Goal: Task Accomplishment & Management: Use online tool/utility

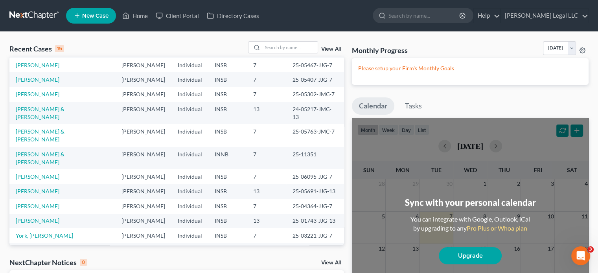
scroll to position [54, 0]
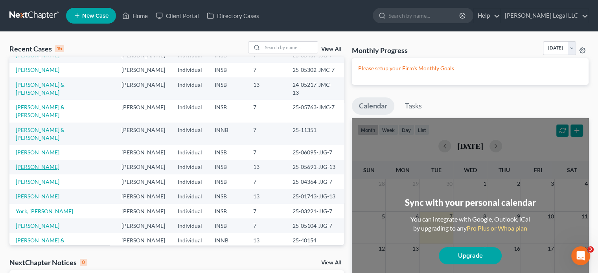
click at [39, 164] on link "[PERSON_NAME]" at bounding box center [38, 167] width 44 height 7
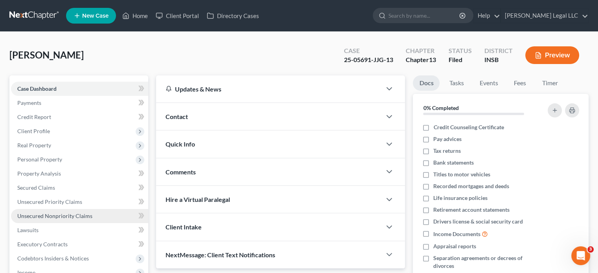
click at [29, 214] on span "Unsecured Nonpriority Claims" at bounding box center [54, 216] width 75 height 7
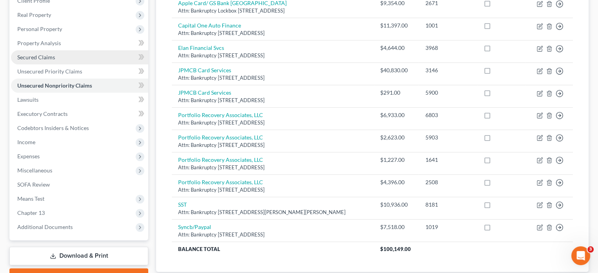
scroll to position [65, 0]
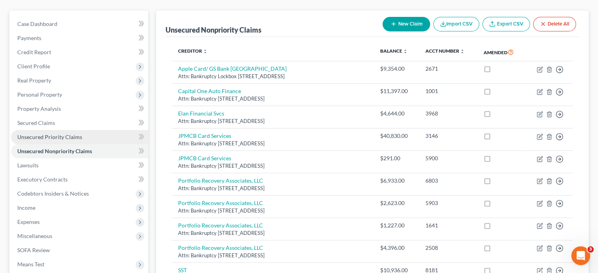
click at [55, 138] on span "Unsecured Priority Claims" at bounding box center [49, 137] width 65 height 7
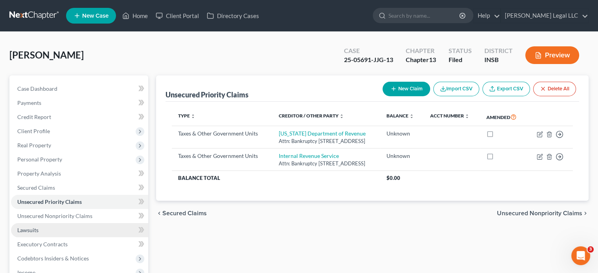
click at [32, 231] on span "Lawsuits" at bounding box center [27, 230] width 21 height 7
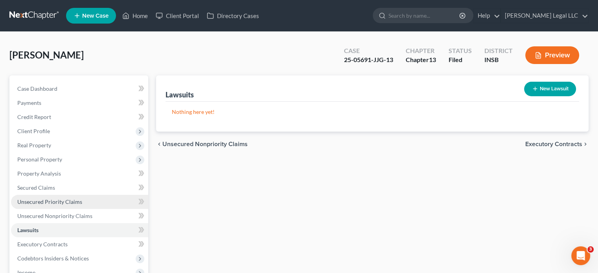
click at [33, 200] on span "Unsecured Priority Claims" at bounding box center [49, 202] width 65 height 7
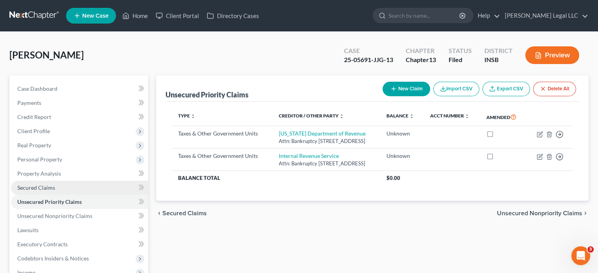
click at [37, 188] on span "Secured Claims" at bounding box center [36, 187] width 38 height 7
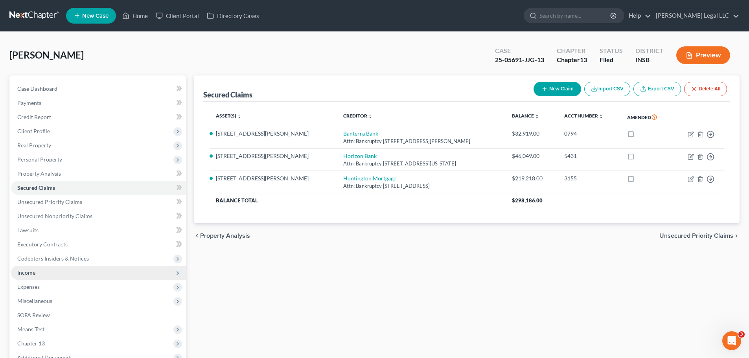
click at [34, 269] on span "Income" at bounding box center [26, 272] width 18 height 7
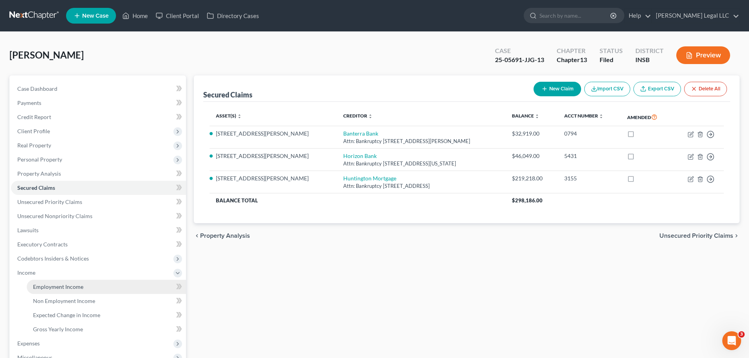
click at [47, 273] on span "Employment Income" at bounding box center [58, 286] width 50 height 7
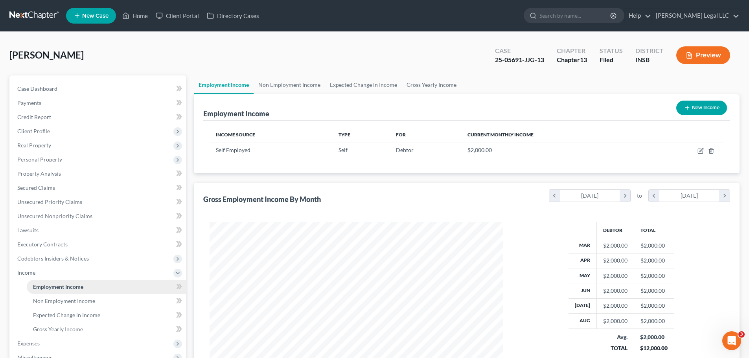
scroll to position [147, 309]
click at [37, 273] on span "Non Employment Income" at bounding box center [64, 301] width 62 height 7
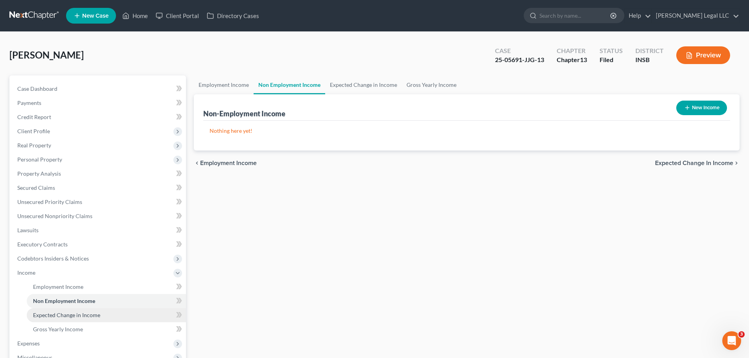
click at [41, 273] on span "Expected Change in Income" at bounding box center [66, 315] width 67 height 7
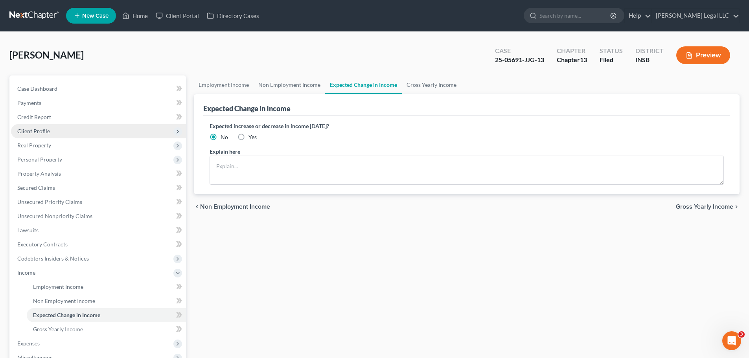
click at [38, 129] on span "Client Profile" at bounding box center [33, 131] width 33 height 7
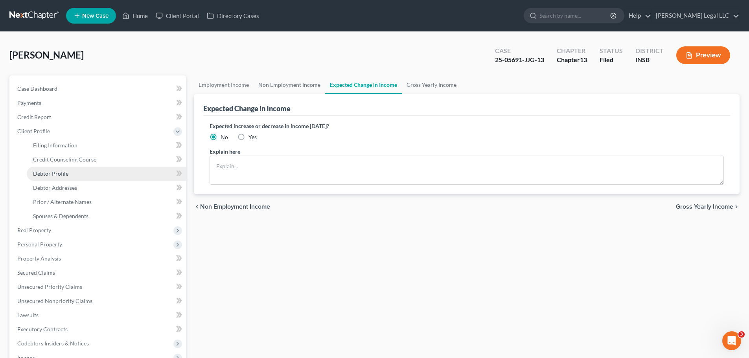
click at [40, 170] on span "Debtor Profile" at bounding box center [50, 173] width 35 height 7
select select "1"
select select "3"
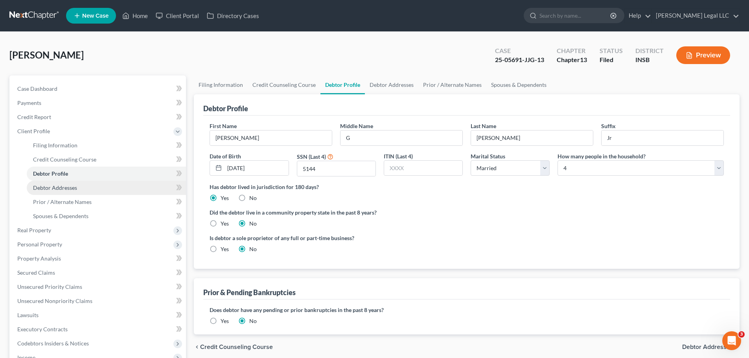
click at [83, 186] on link "Debtor Addresses" at bounding box center [106, 188] width 159 height 14
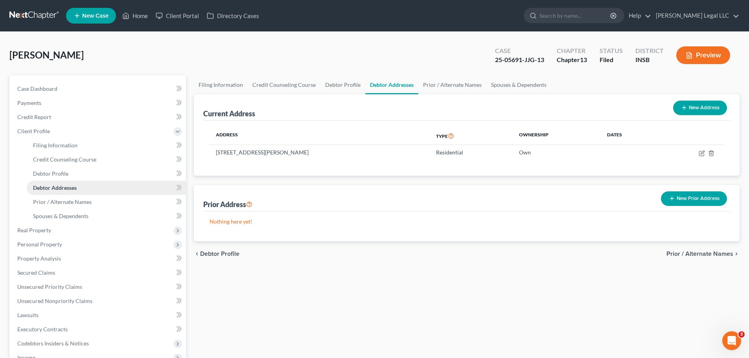
click at [85, 186] on link "Debtor Addresses" at bounding box center [106, 188] width 159 height 14
click at [76, 202] on span "Prior / Alternate Names" at bounding box center [62, 202] width 59 height 7
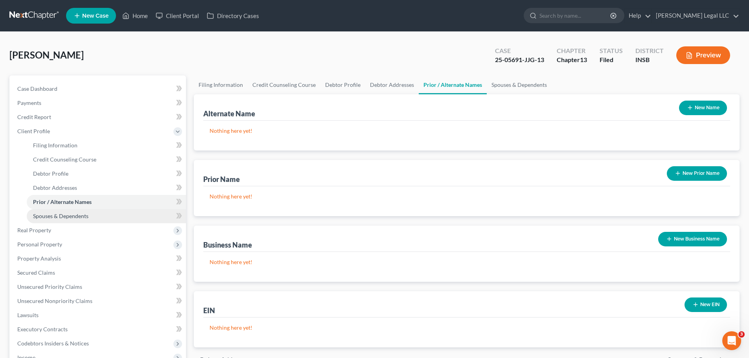
click at [76, 215] on span "Spouses & Dependents" at bounding box center [60, 216] width 55 height 7
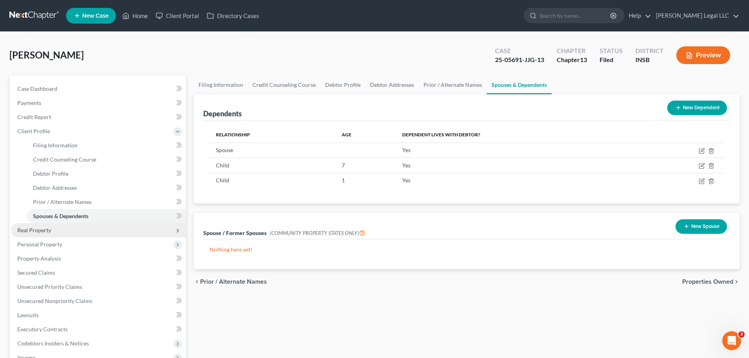
click at [63, 228] on span "Real Property" at bounding box center [98, 230] width 175 height 14
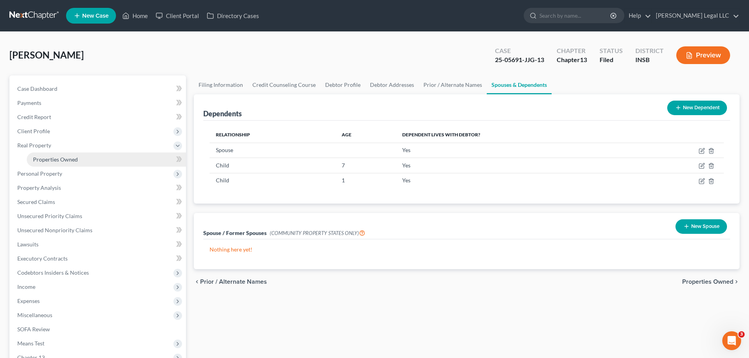
click at [63, 159] on span "Properties Owned" at bounding box center [55, 159] width 45 height 7
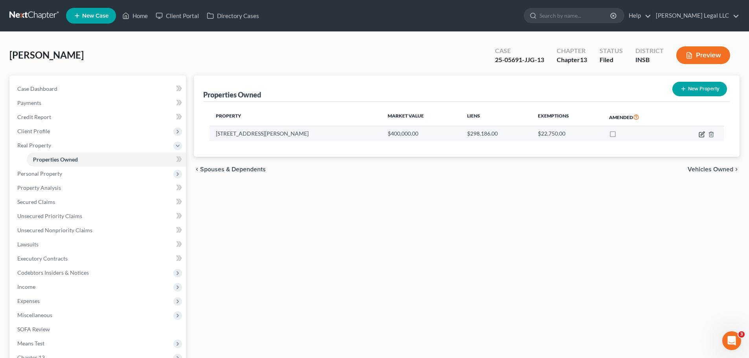
click at [604, 134] on icon "button" at bounding box center [701, 134] width 5 height 5
select select "15"
select select "48"
select select "3"
select select "1"
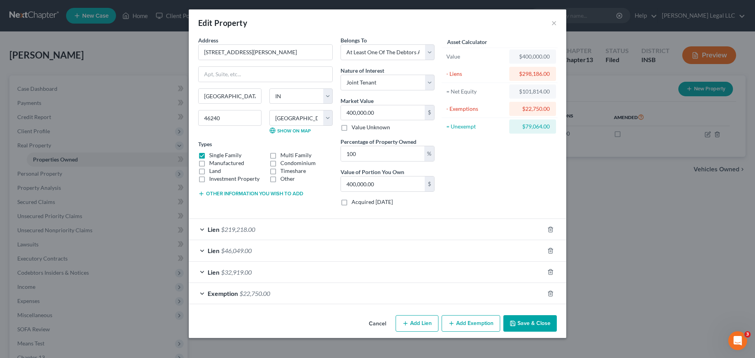
click at [384, 273] on div "Exemption $22,750.00" at bounding box center [366, 293] width 355 height 21
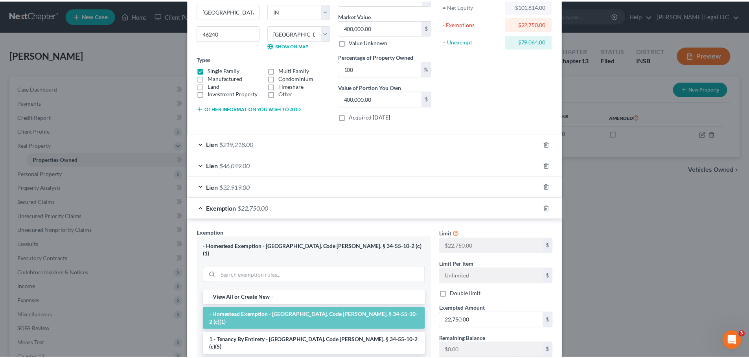
scroll to position [192, 0]
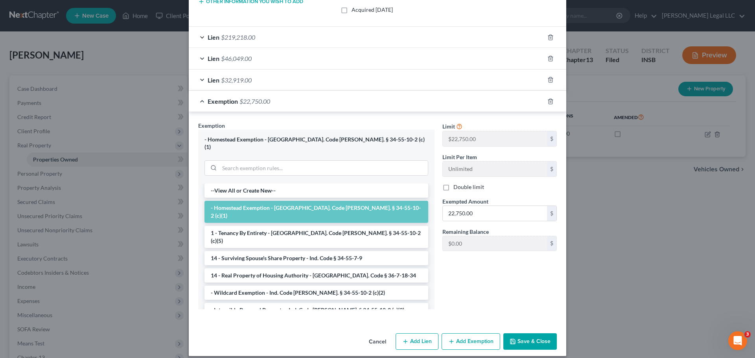
click at [532, 273] on button "Save & Close" at bounding box center [529, 341] width 53 height 17
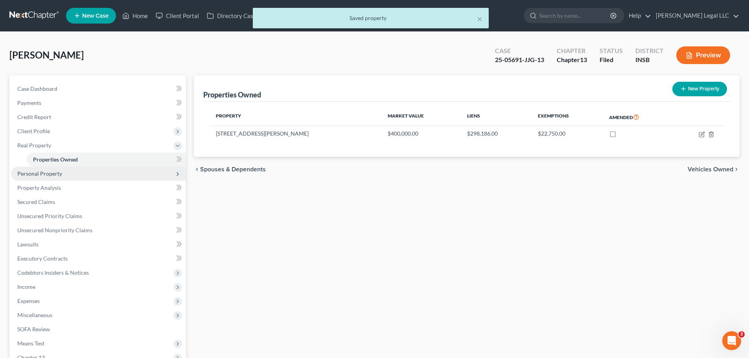
click at [44, 174] on span "Personal Property" at bounding box center [39, 173] width 45 height 7
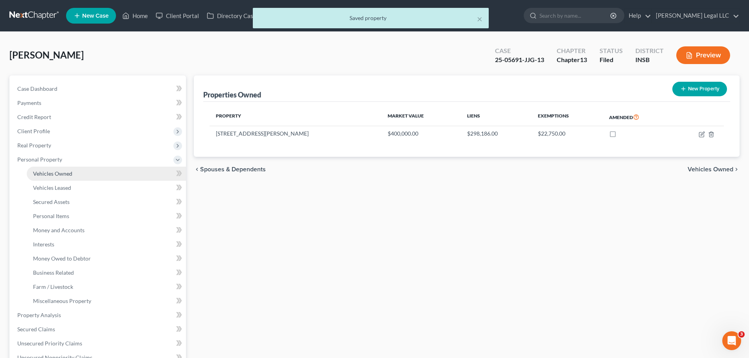
click at [47, 174] on span "Vehicles Owned" at bounding box center [52, 173] width 39 height 7
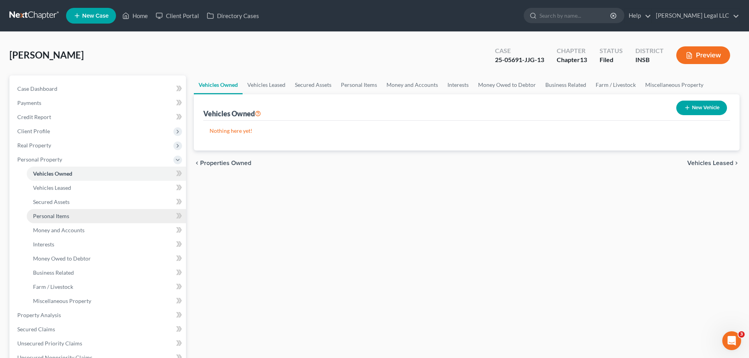
click at [57, 215] on span "Personal Items" at bounding box center [51, 216] width 36 height 7
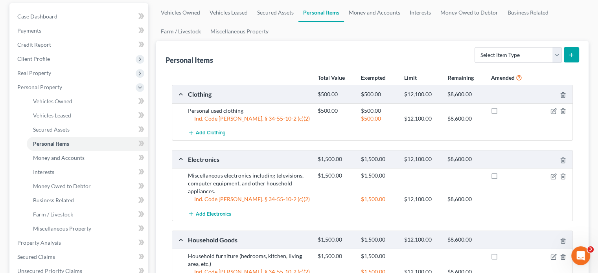
scroll to position [151, 0]
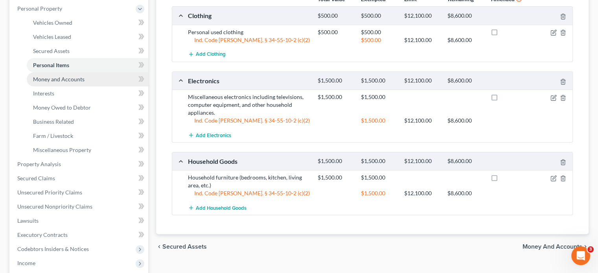
click at [91, 77] on link "Money and Accounts" at bounding box center [87, 79] width 121 height 14
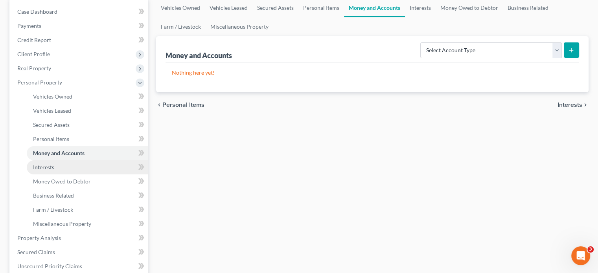
scroll to position [79, 0]
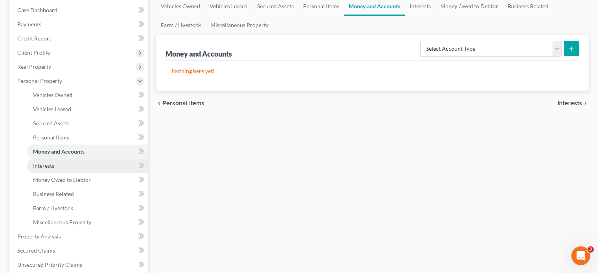
click at [61, 169] on link "Interests" at bounding box center [87, 166] width 121 height 14
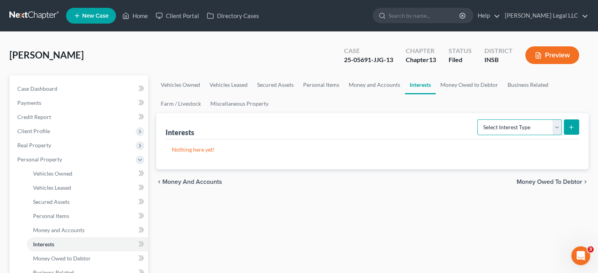
click at [498, 125] on select "Select Interest Type 401K Annuity Bond Education IRA Government Bond Government…" at bounding box center [519, 128] width 85 height 16
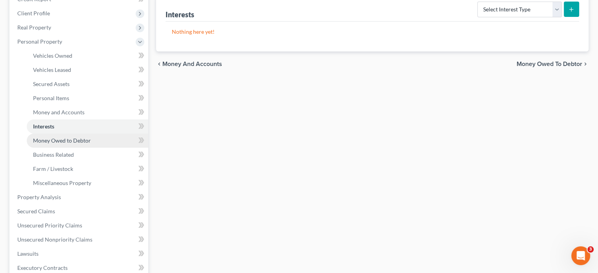
click at [63, 137] on span "Money Owed to Debtor" at bounding box center [62, 140] width 58 height 7
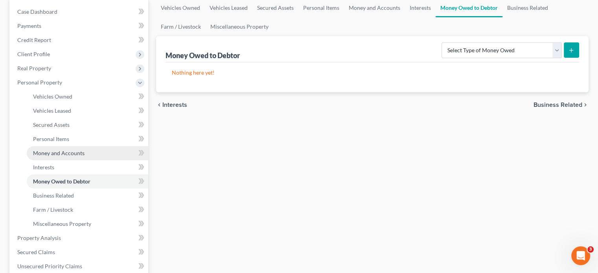
scroll to position [79, 0]
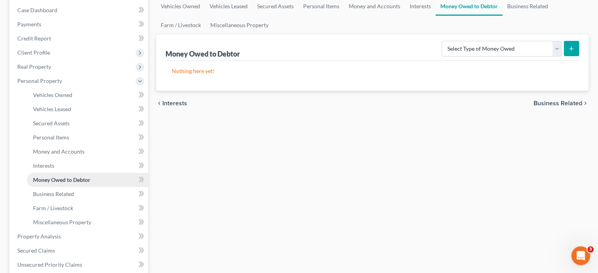
click at [45, 184] on link "Money Owed to Debtor" at bounding box center [87, 180] width 121 height 14
click at [45, 189] on link "Business Related" at bounding box center [87, 194] width 121 height 14
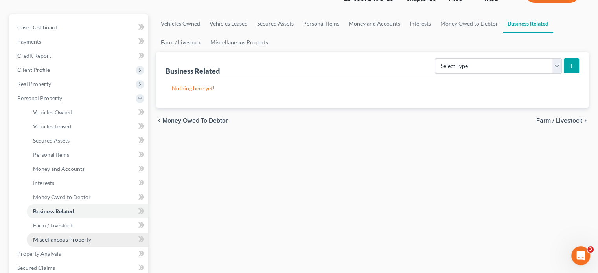
scroll to position [157, 0]
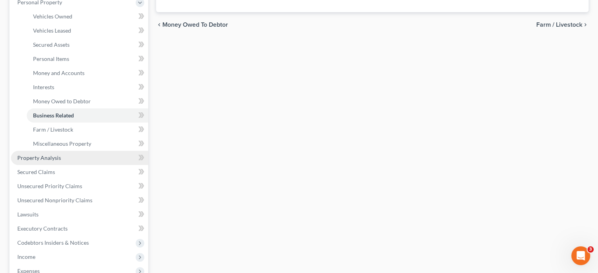
click at [42, 157] on span "Property Analysis" at bounding box center [39, 158] width 44 height 7
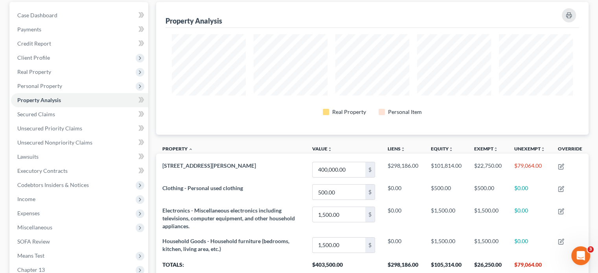
scroll to position [79, 0]
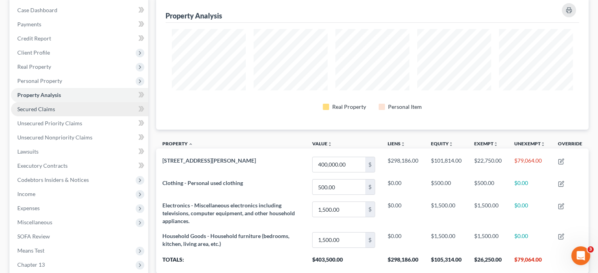
click at [31, 114] on link "Secured Claims" at bounding box center [79, 109] width 137 height 14
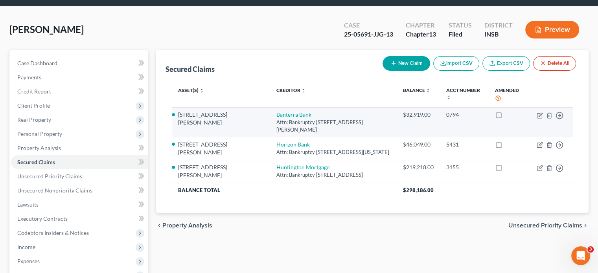
scroll to position [39, 0]
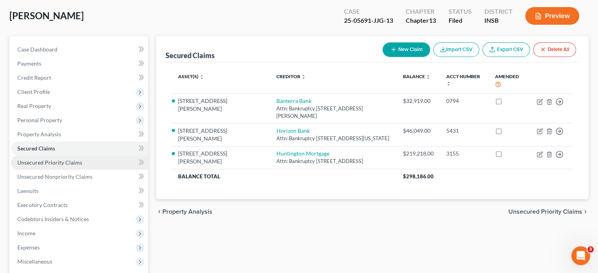
click at [54, 165] on span "Unsecured Priority Claims" at bounding box center [49, 162] width 65 height 7
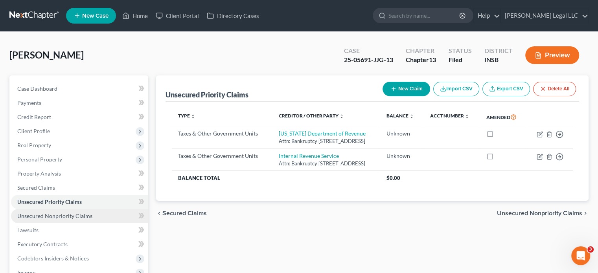
click at [38, 218] on span "Unsecured Nonpriority Claims" at bounding box center [54, 216] width 75 height 7
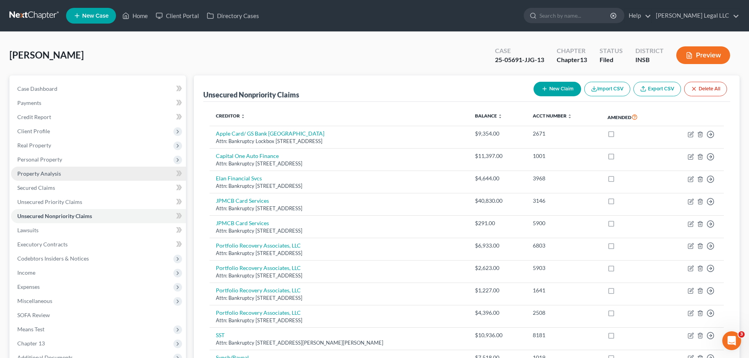
click at [38, 170] on span "Property Analysis" at bounding box center [39, 173] width 44 height 7
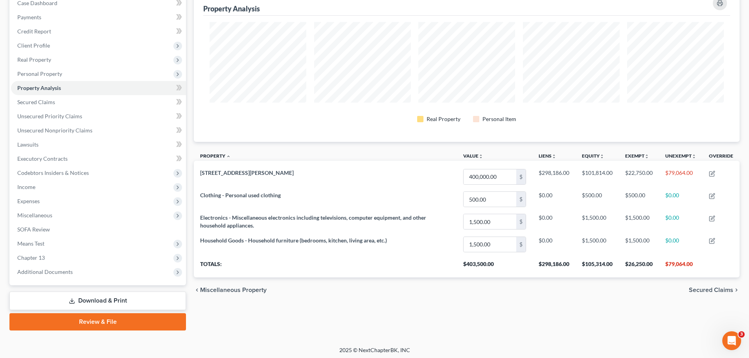
scroll to position [88, 0]
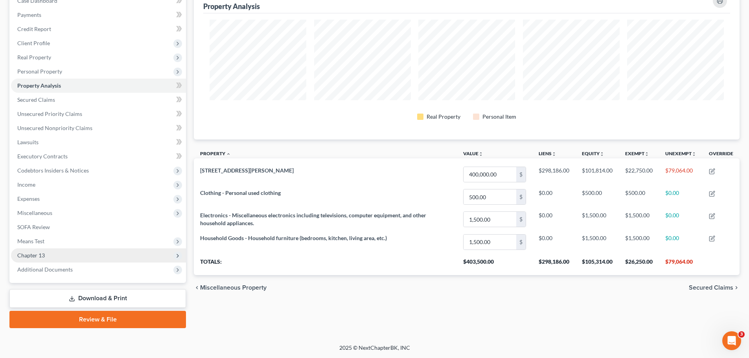
click at [41, 255] on span "Chapter 13" at bounding box center [31, 255] width 28 height 7
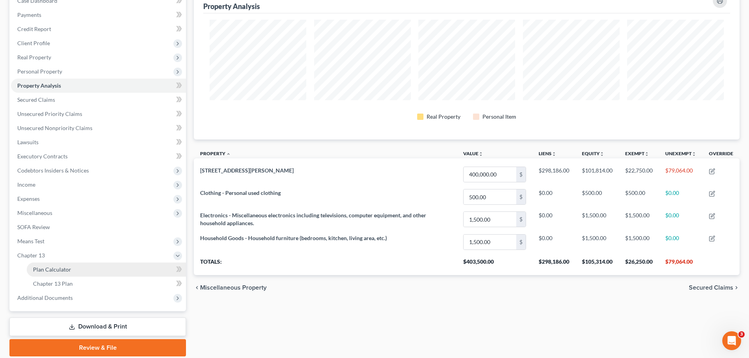
click at [47, 271] on span "Plan Calculator" at bounding box center [52, 269] width 38 height 7
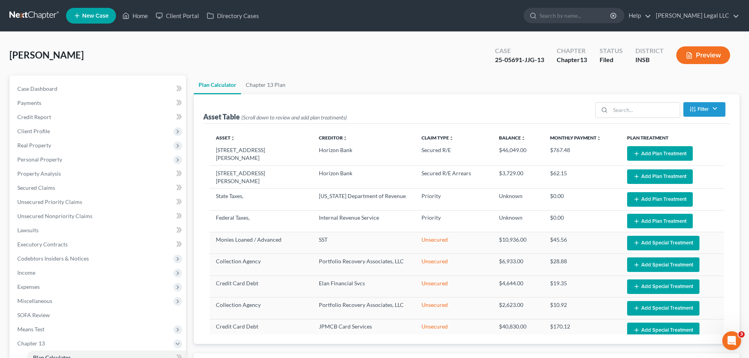
scroll to position [231, 0]
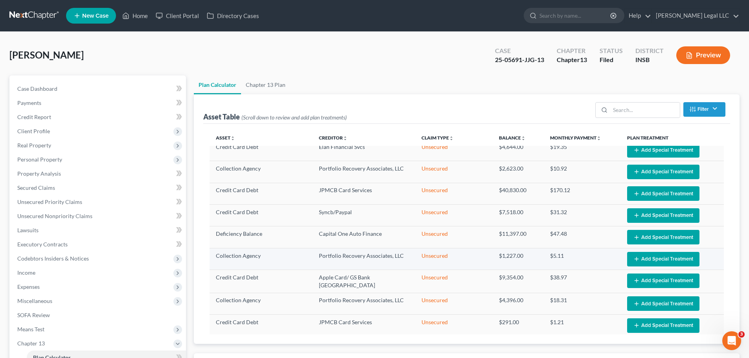
select select "59"
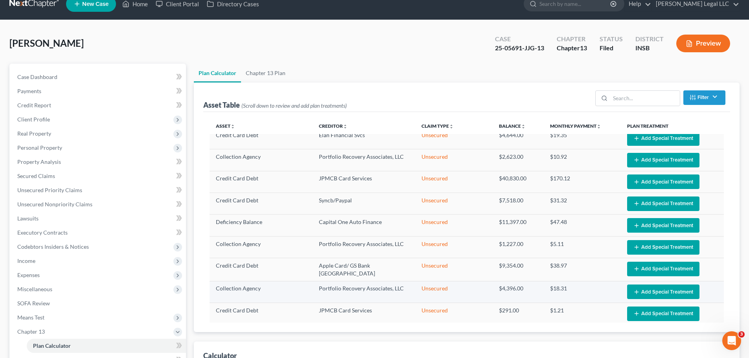
scroll to position [354, 0]
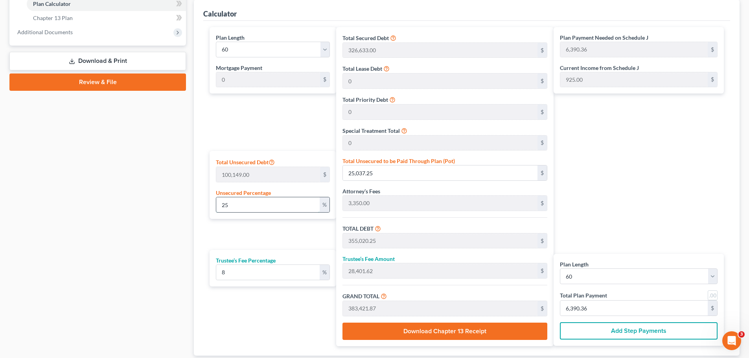
click at [287, 201] on input "25" at bounding box center [267, 204] width 103 height 15
click at [376, 176] on input "25,037.25" at bounding box center [440, 173] width 195 height 15
type input "0.0069895855175788075"
type input "7"
type input "329,990.00"
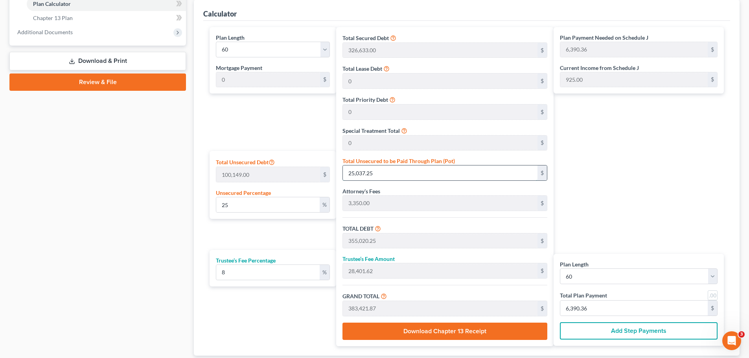
type input "26,399.20"
type input "356,389.20"
type input "5,939.82"
type input "0.07888246512696083"
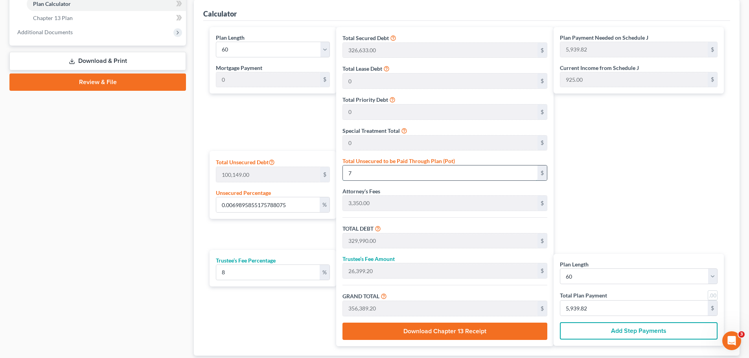
type input "79"
type input "330,062.00"
type input "26,404.96"
type input "356,466.96"
type input "5,941.11"
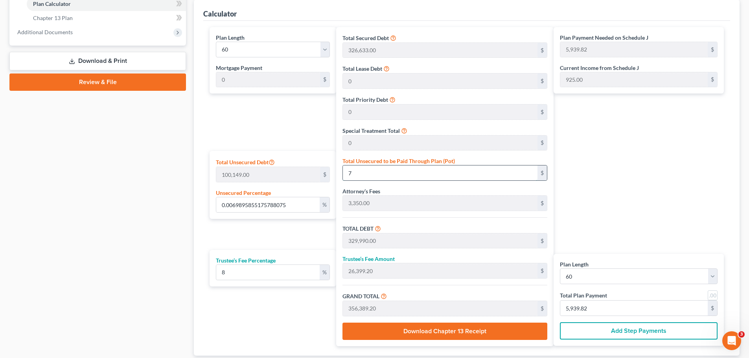
type input "5,941.11"
type input "0.7938172123535931"
type input "795"
type input "330,778.00"
type input "26,462.24"
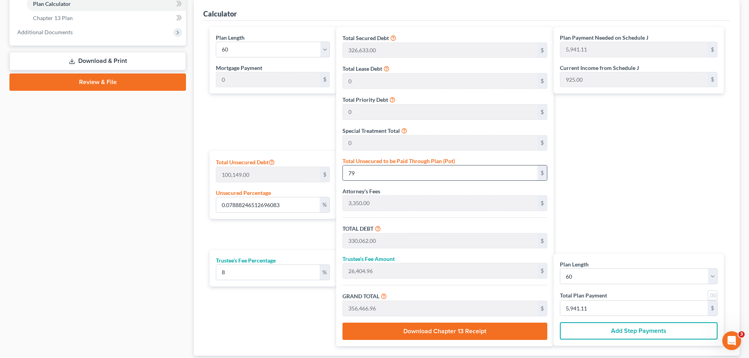
type input "357,240.24"
type input "5,954.00"
type input "7.9381721235359315"
type input "7950"
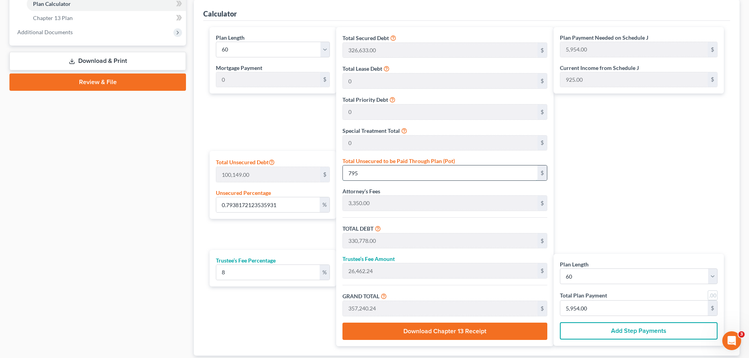
type input "337,933.00"
type input "27,034.64"
type input "364,967.64"
type input "6,082.79"
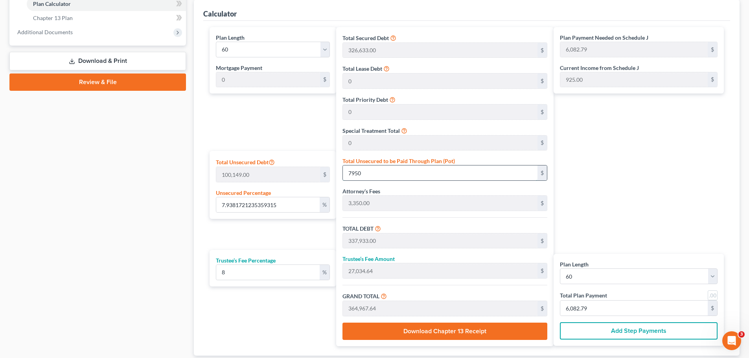
type input "7,950"
type input "79.38172123535932"
type input "7,9500"
type input "409,483.00"
type input "32,758.64"
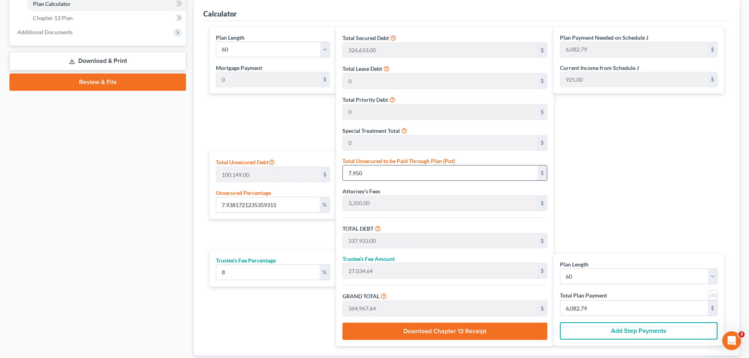
type input "442,241.64"
type input "7,370.69"
type input "79,500"
click at [604, 169] on div "Plan Payment Needed on Schedule J 7,370.69 $ Current Income from Schedule J 925…" at bounding box center [641, 186] width 174 height 319
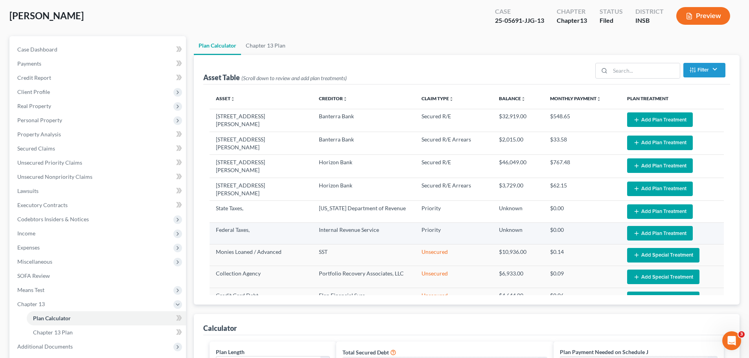
scroll to position [0, 0]
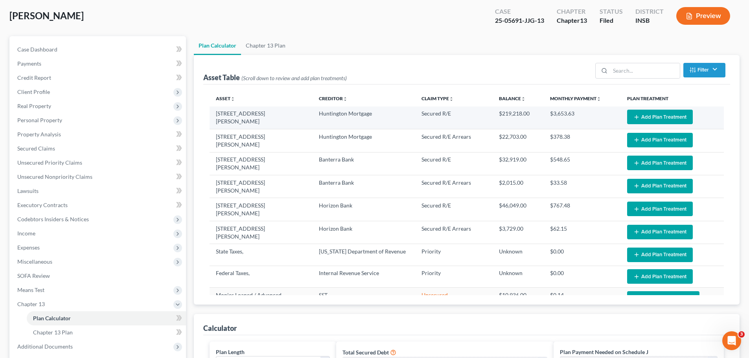
click at [604, 114] on button "Add Plan Treatment" at bounding box center [660, 117] width 66 height 15
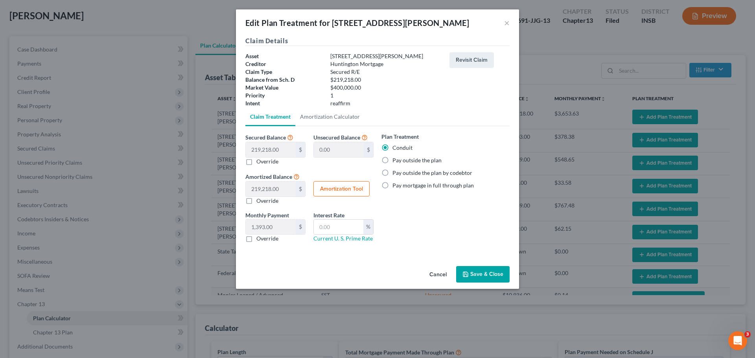
click at [486, 268] on button "Save & Close" at bounding box center [482, 274] width 53 height 17
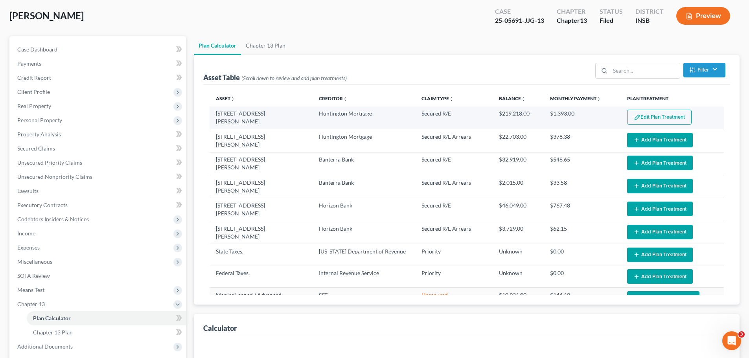
select select "59"
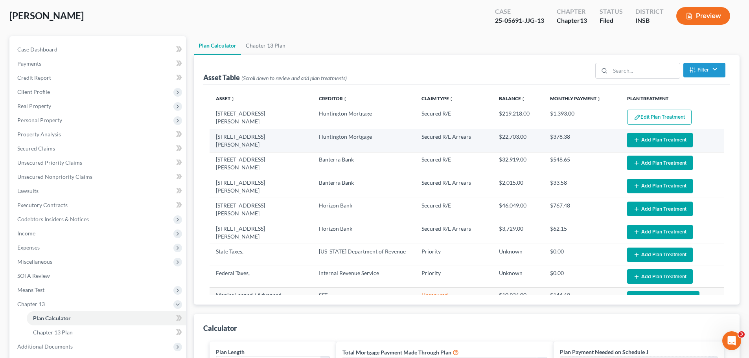
click at [604, 133] on button "Add Plan Treatment" at bounding box center [660, 140] width 66 height 15
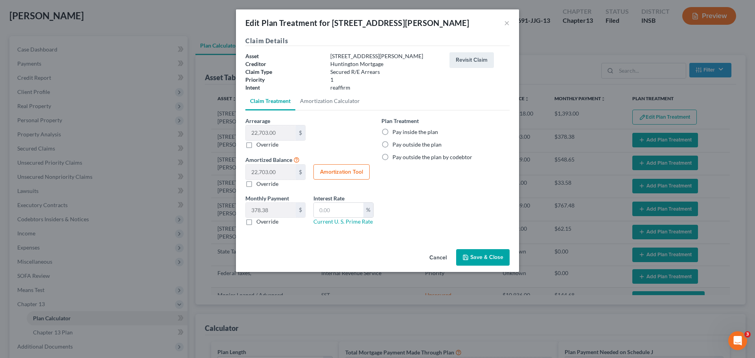
click at [392, 131] on label "Pay inside the plan" at bounding box center [415, 132] width 46 height 8
click at [396, 131] on input "Pay inside the plan" at bounding box center [398, 130] width 5 height 5
radio input "true"
click at [392, 131] on label "Pay inside the plan" at bounding box center [415, 132] width 46 height 8
click at [396, 131] on input "Pay inside the plan" at bounding box center [398, 130] width 5 height 5
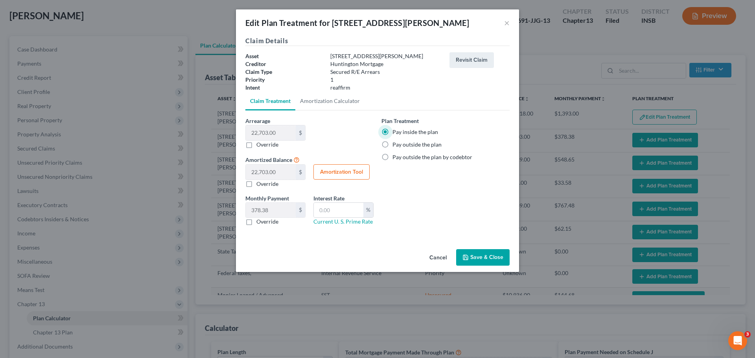
click at [480, 254] on button "Save & Close" at bounding box center [482, 257] width 53 height 17
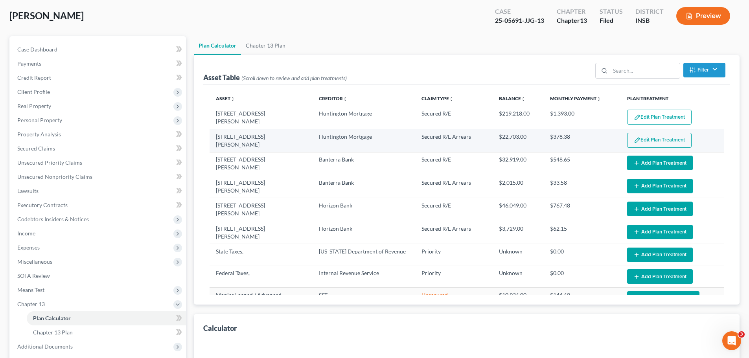
select select "59"
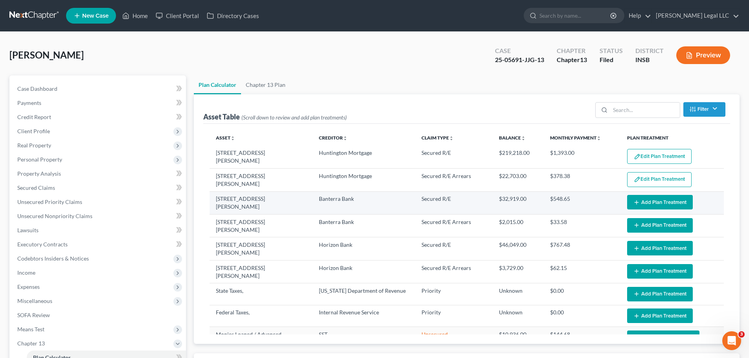
click at [604, 205] on button "Add Plan Treatment" at bounding box center [660, 202] width 66 height 15
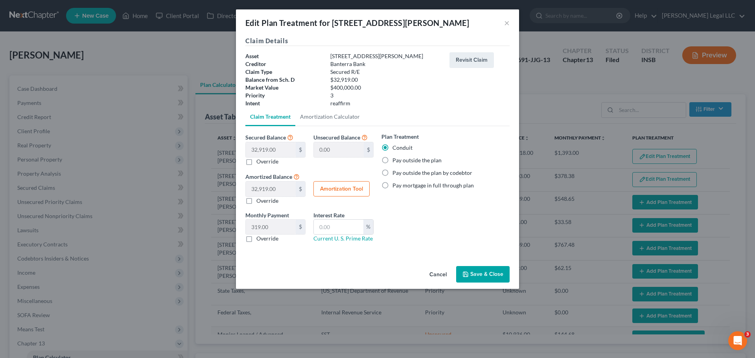
click at [487, 273] on button "Save & Close" at bounding box center [482, 274] width 53 height 17
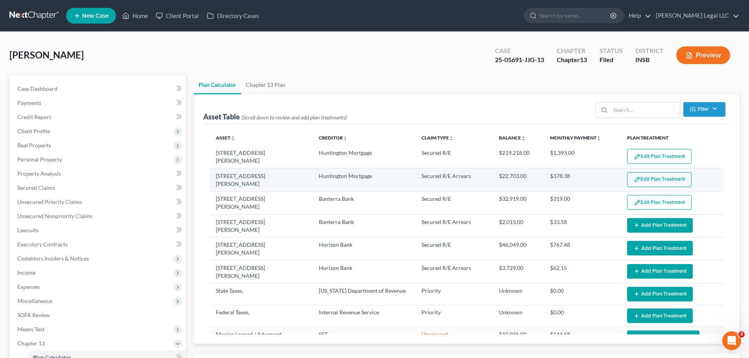
select select "59"
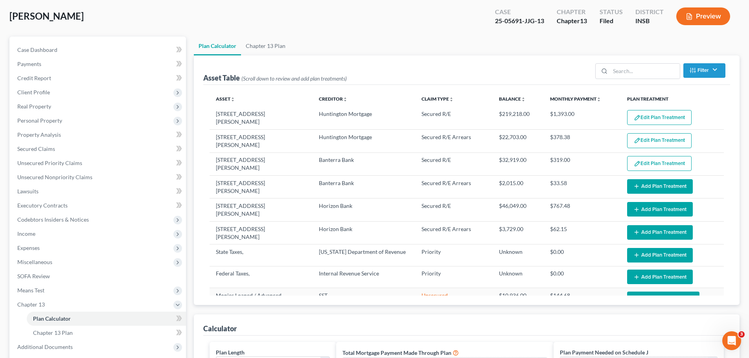
scroll to position [39, 0]
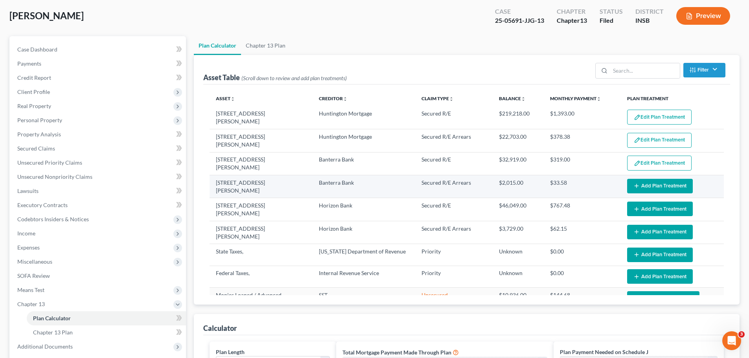
click at [604, 183] on button "Add Plan Treatment" at bounding box center [660, 186] width 66 height 15
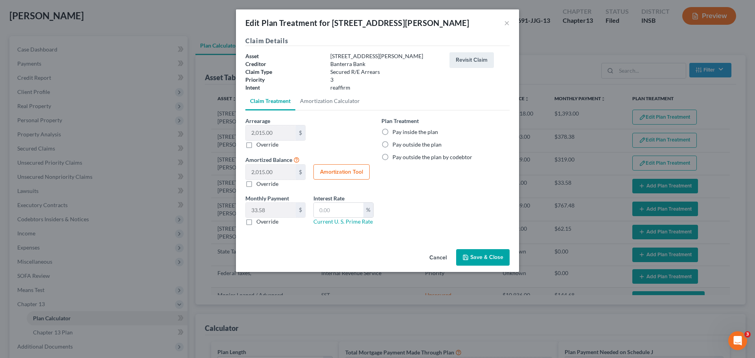
click at [392, 131] on label "Pay inside the plan" at bounding box center [415, 132] width 46 height 8
click at [396, 131] on input "Pay inside the plan" at bounding box center [398, 130] width 5 height 5
radio input "true"
click at [501, 254] on button "Save & Close" at bounding box center [482, 257] width 53 height 17
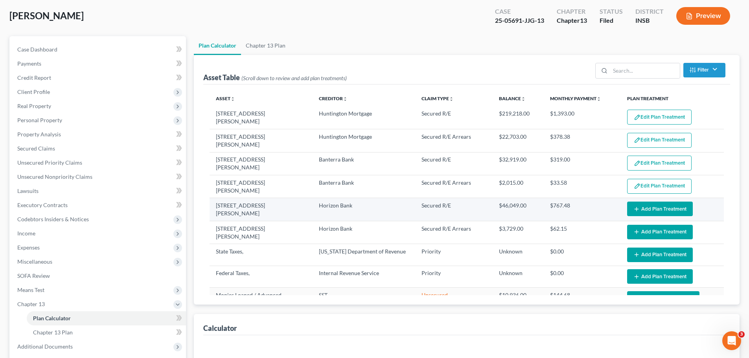
select select "59"
click at [604, 208] on button "Add Plan Treatment" at bounding box center [660, 209] width 66 height 15
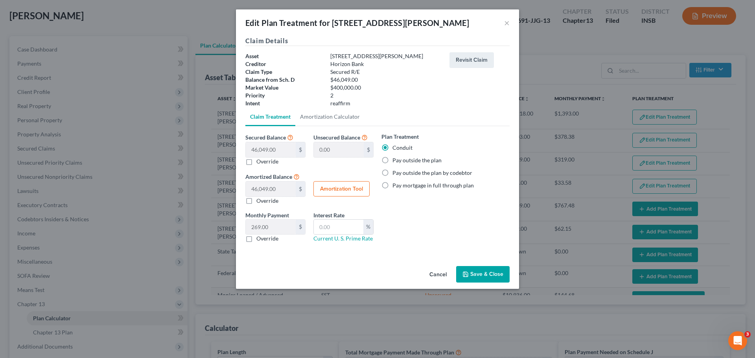
click at [485, 273] on button "Save & Close" at bounding box center [482, 274] width 53 height 17
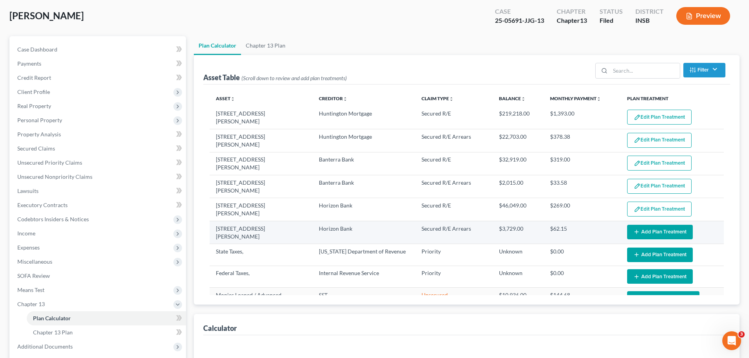
click at [604, 230] on button "Add Plan Treatment" at bounding box center [660, 232] width 66 height 15
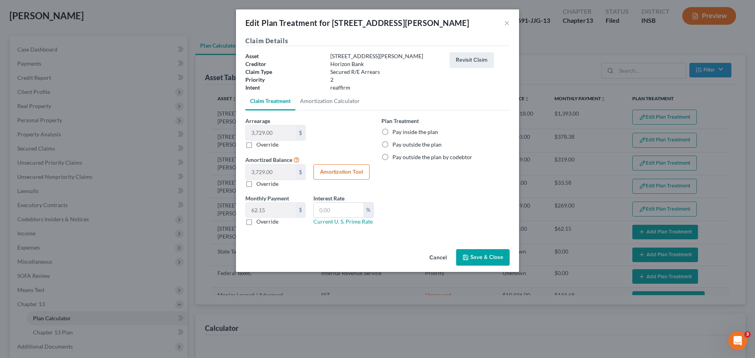
select select "59"
drag, startPoint x: 386, startPoint y: 131, endPoint x: 434, endPoint y: 210, distance: 92.2
click at [392, 131] on label "Pay inside the plan" at bounding box center [415, 132] width 46 height 8
click at [396, 131] on input "Pay inside the plan" at bounding box center [398, 130] width 5 height 5
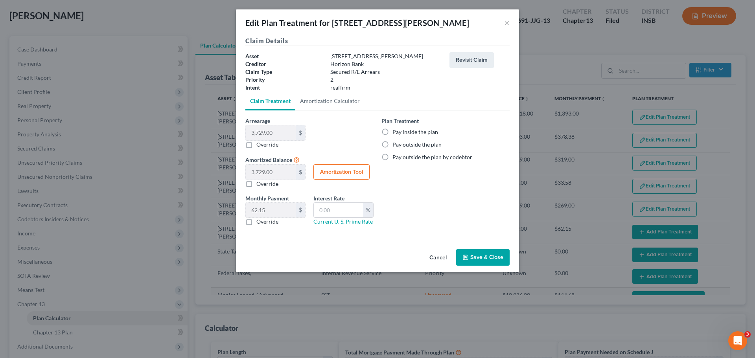
radio input "true"
click at [471, 246] on div "Claim Details Asset [STREET_ADDRESS][PERSON_NAME] Creditor Horizon Bank Claim T…" at bounding box center [377, 141] width 283 height 210
click at [471, 253] on button "Save & Close" at bounding box center [482, 257] width 53 height 17
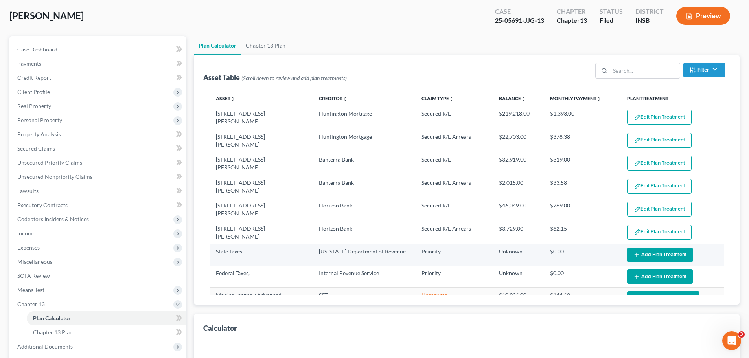
select select "59"
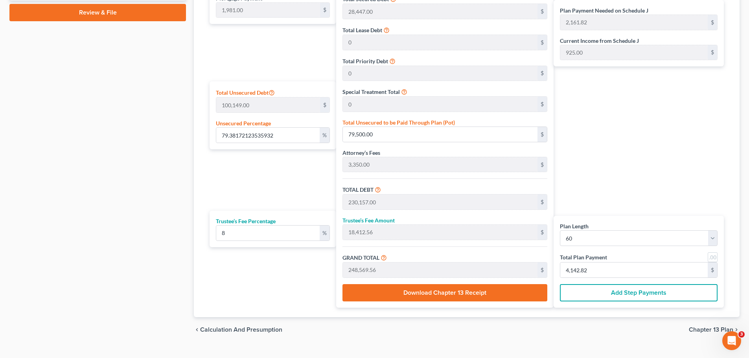
scroll to position [438, 0]
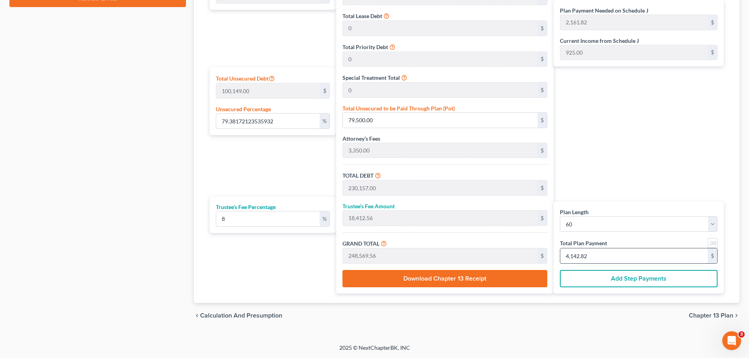
click at [604, 253] on input "4,142.82" at bounding box center [633, 256] width 147 height 15
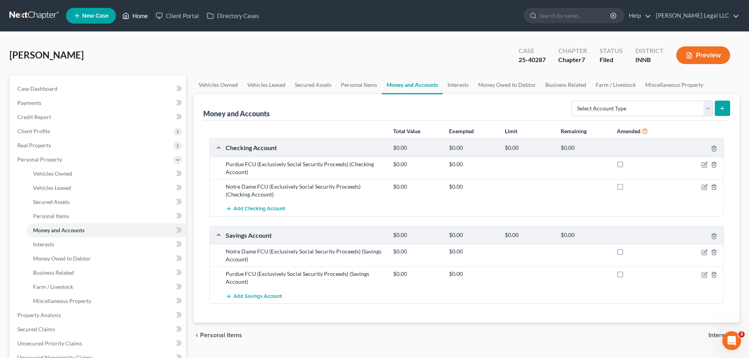
click at [138, 18] on link "Home" at bounding box center [134, 16] width 33 height 14
